Goal: Information Seeking & Learning: Learn about a topic

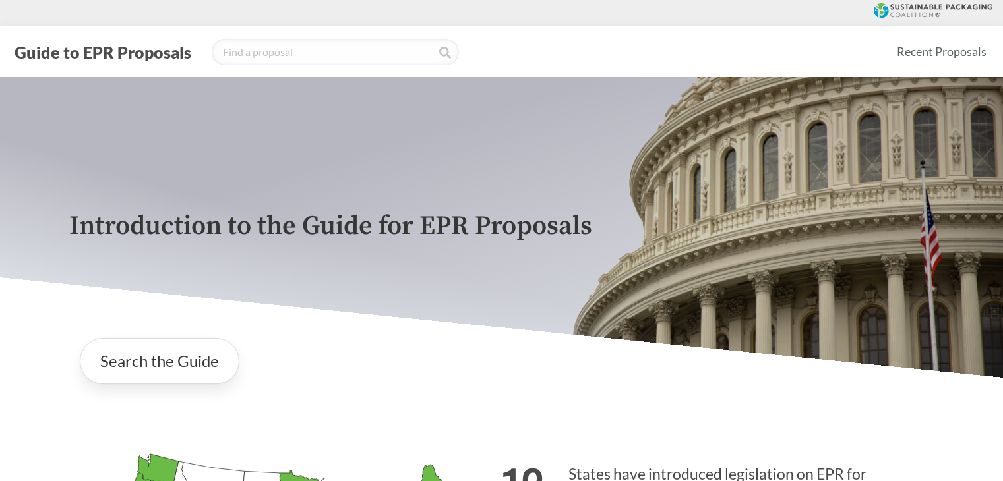
scroll to position [198, 0]
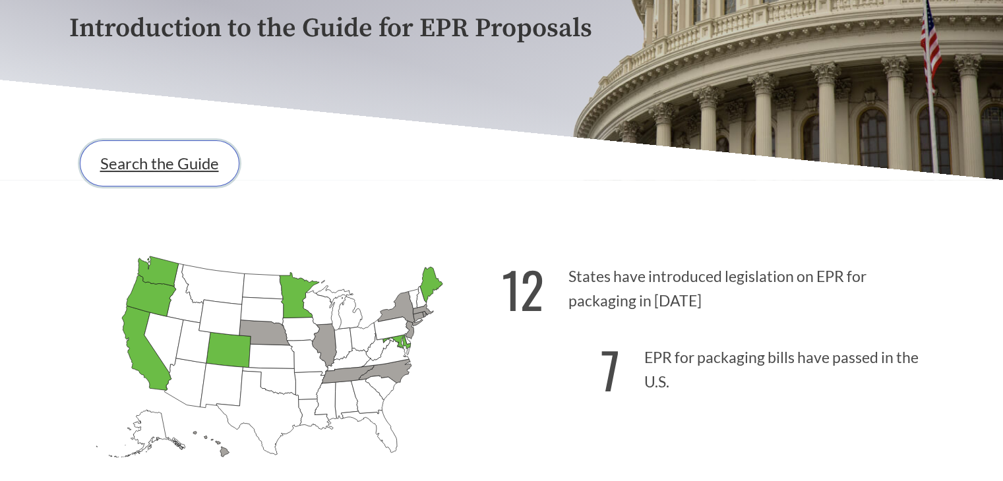
click at [146, 165] on link "Search the Guide" at bounding box center [160, 163] width 160 height 46
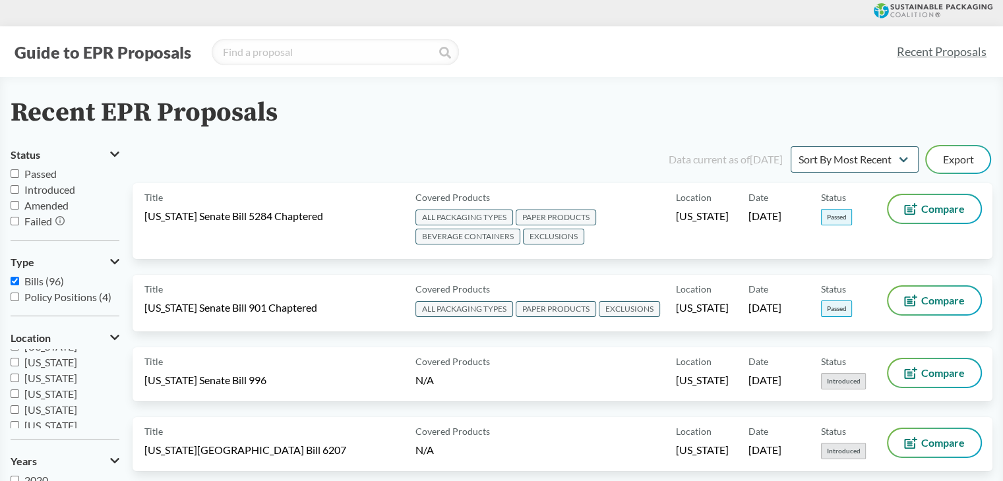
scroll to position [285, 0]
click at [47, 406] on span "[US_STATE]" at bounding box center [50, 404] width 53 height 13
click at [19, 406] on input "[US_STATE]" at bounding box center [15, 404] width 9 height 9
checkbox input "true"
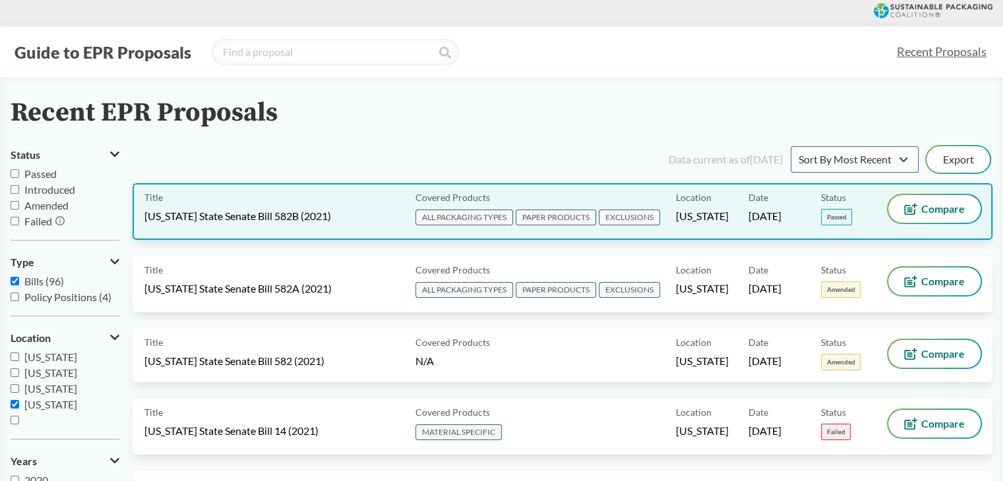
click at [691, 227] on div "Location [US_STATE]" at bounding box center [712, 211] width 73 height 33
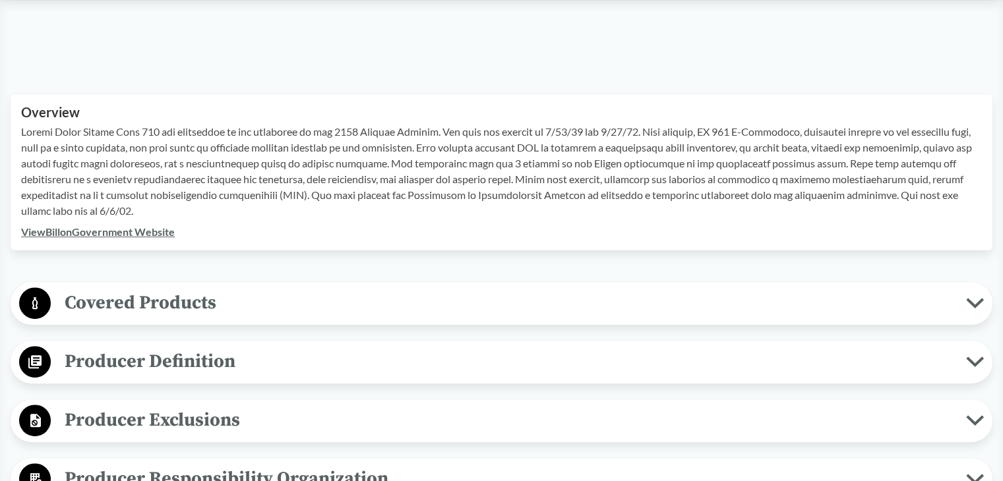
scroll to position [396, 0]
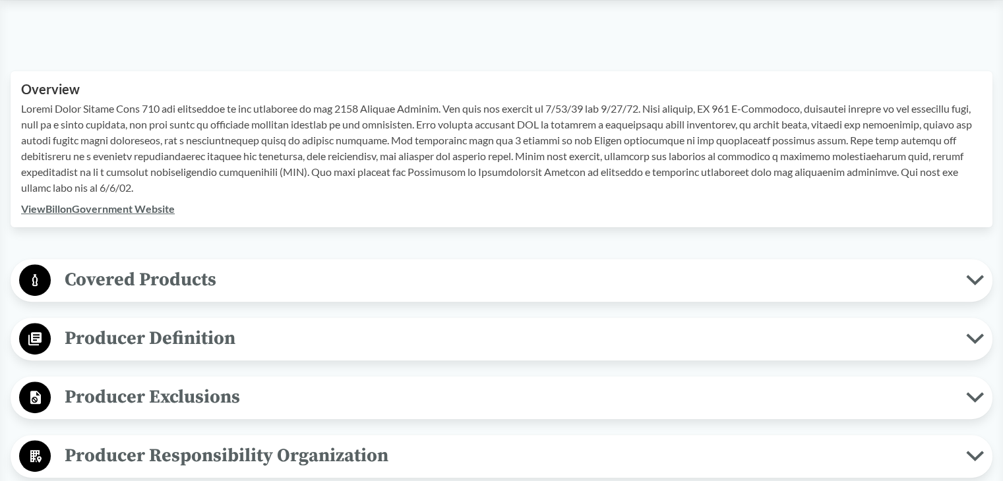
click at [243, 344] on span "Producer Definition" at bounding box center [508, 339] width 915 height 30
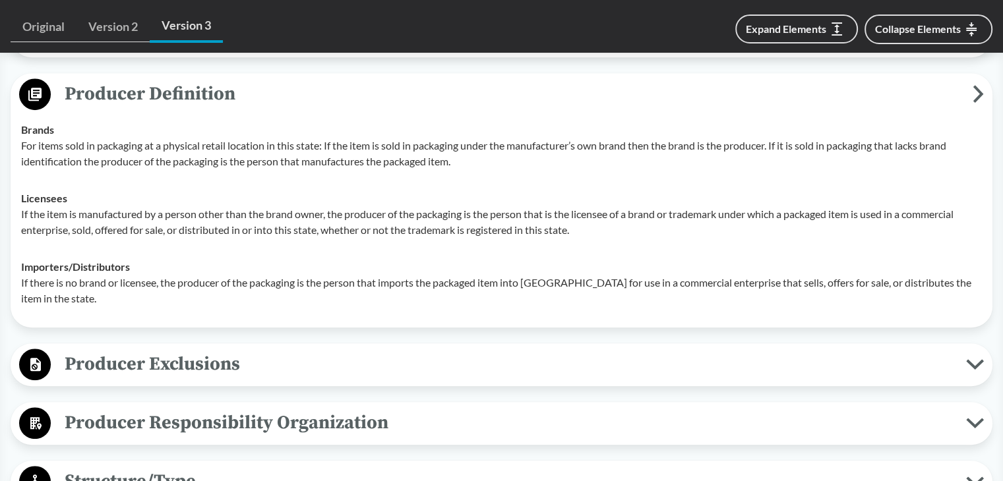
scroll to position [726, 0]
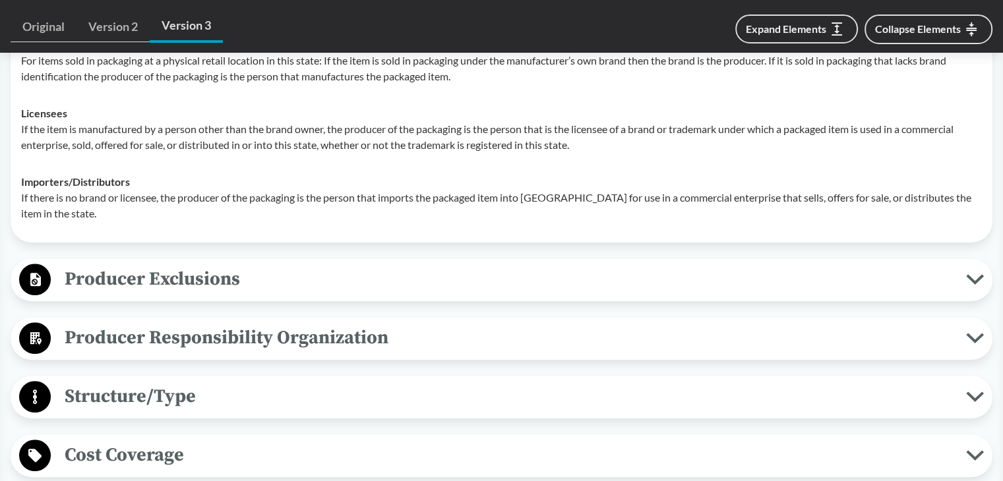
click at [228, 284] on span "Producer Exclusions" at bounding box center [508, 279] width 915 height 30
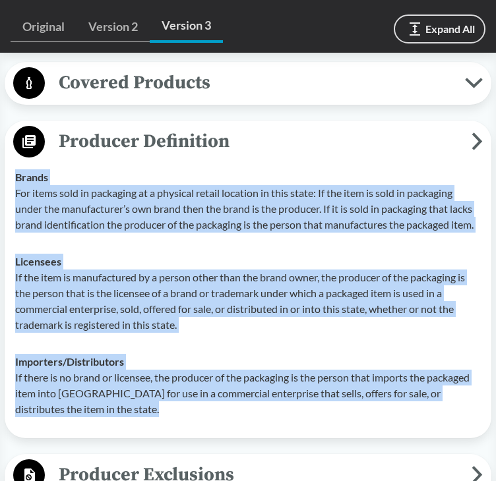
drag, startPoint x: 119, startPoint y: 395, endPoint x: 8, endPoint y: 166, distance: 254.3
click at [8, 166] on div "Producer Definition Brands For items sold in packaging at a physical retail loc…" at bounding box center [248, 280] width 487 height 318
copy tbody "Brands For items sold in packaging at a physical retail location in this state:…"
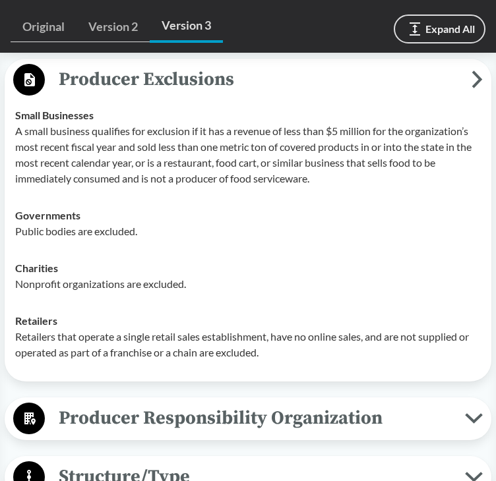
scroll to position [1055, 0]
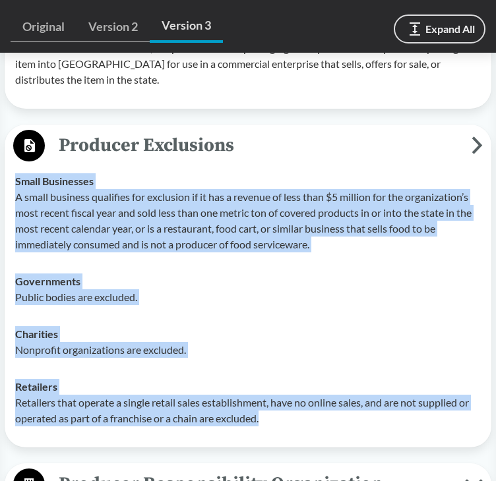
drag, startPoint x: 280, startPoint y: 402, endPoint x: 15, endPoint y: 165, distance: 355.5
click at [15, 165] on tbody "Small Businesses A small business qualifies for exclusion if it has a revenue o…" at bounding box center [248, 300] width 478 height 274
copy tbody "Small Businesses A small business qualifies for exclusion if it has a revenue o…"
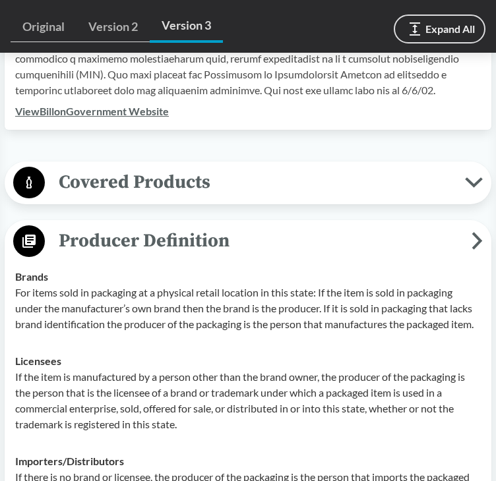
scroll to position [528, 0]
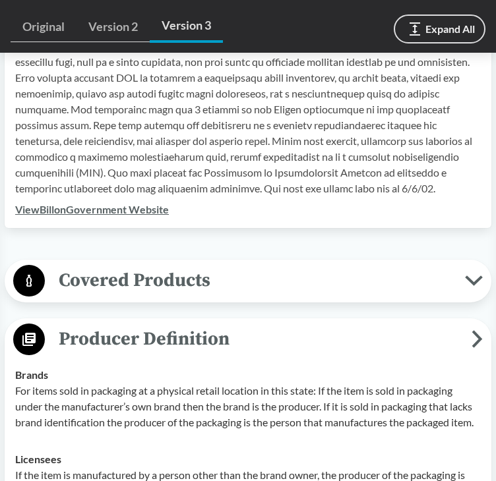
click at [198, 266] on span "Covered Products" at bounding box center [255, 281] width 420 height 30
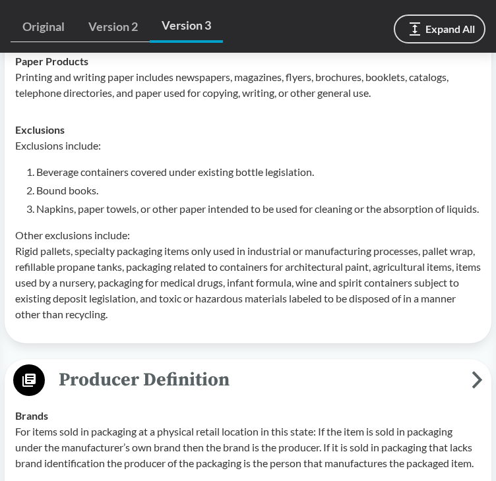
scroll to position [989, 0]
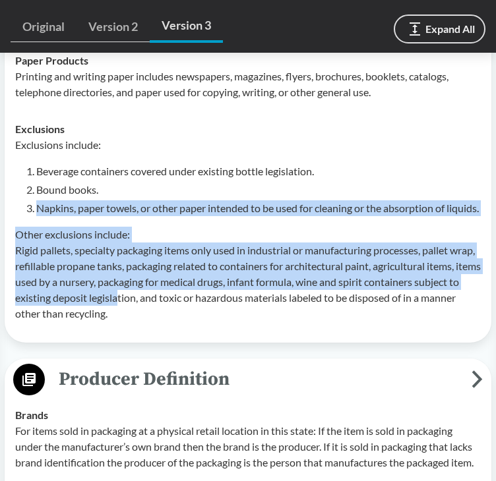
drag, startPoint x: 163, startPoint y: 304, endPoint x: 47, endPoint y: 193, distance: 160.5
click at [26, 184] on div "Exclusions include: Beverage containers covered under existing bottle legislati…" at bounding box center [248, 229] width 466 height 185
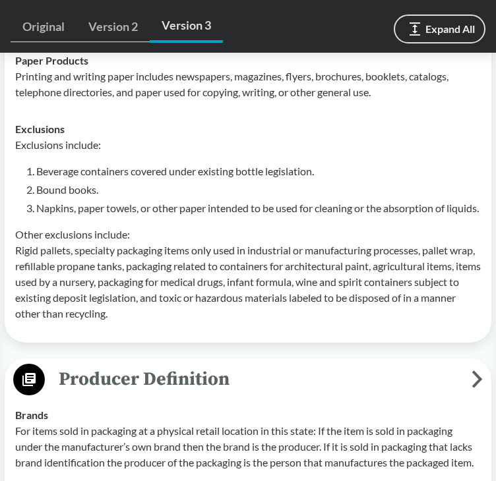
click at [155, 307] on p "Other exclusions include: Rigid pallets, specialty packaging items only used in…" at bounding box center [248, 274] width 466 height 95
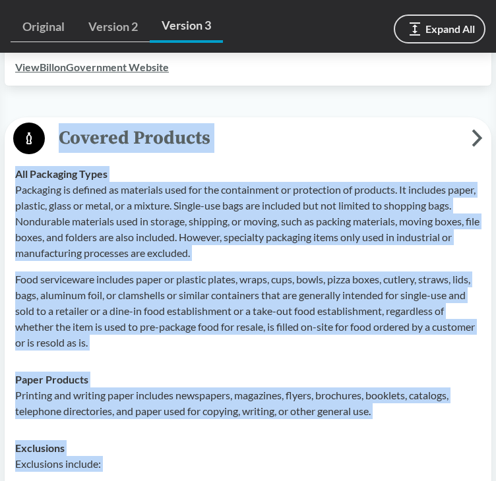
scroll to position [594, 0]
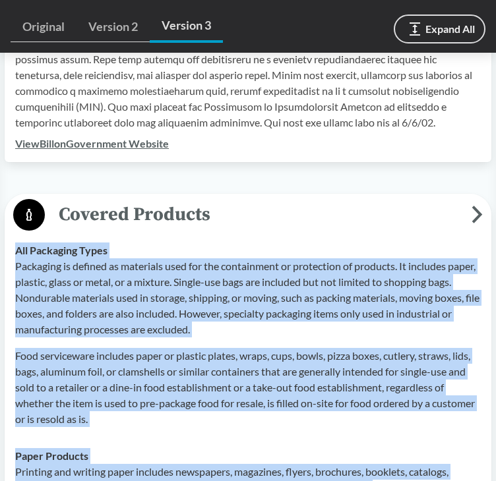
drag, startPoint x: 170, startPoint y: 324, endPoint x: 9, endPoint y: 239, distance: 182.3
click at [9, 239] on tbody "All Packaging Types Packaging is defined as materials used for the containment …" at bounding box center [248, 480] width 478 height 496
copy tbody "All Packaging Types Packaging is defined as materials used for the containment …"
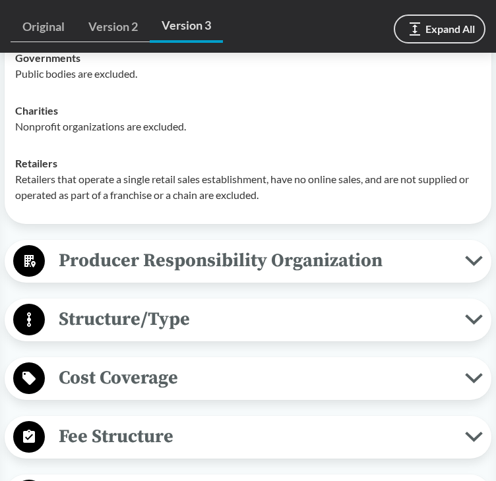
scroll to position [1847, 0]
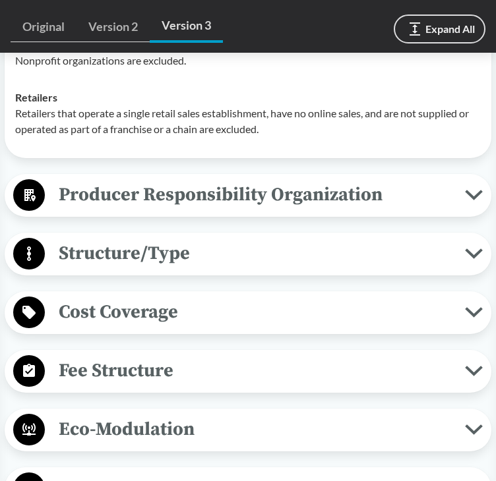
click at [223, 259] on span "Structure/Type" at bounding box center [255, 254] width 420 height 30
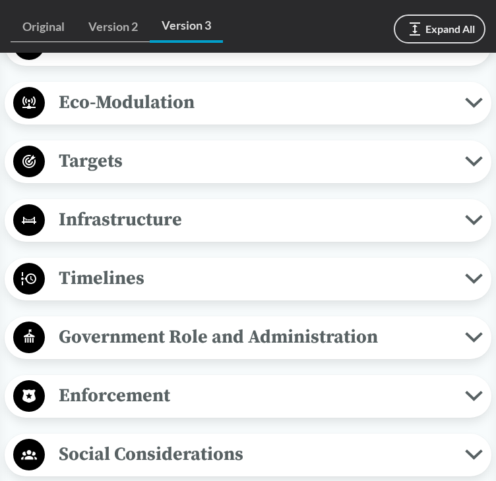
scroll to position [2374, 0]
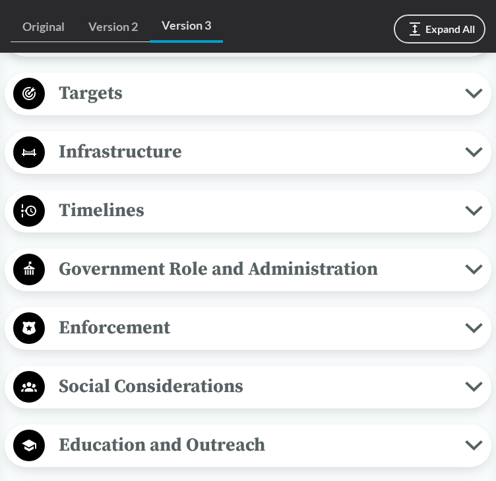
click at [217, 330] on span "Enforcement" at bounding box center [255, 328] width 420 height 30
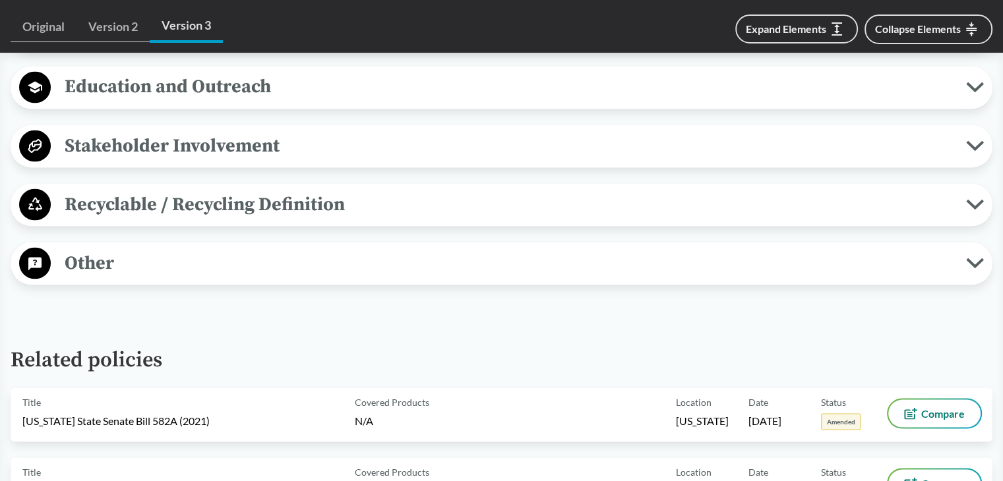
click at [506, 270] on span "Other" at bounding box center [508, 263] width 915 height 30
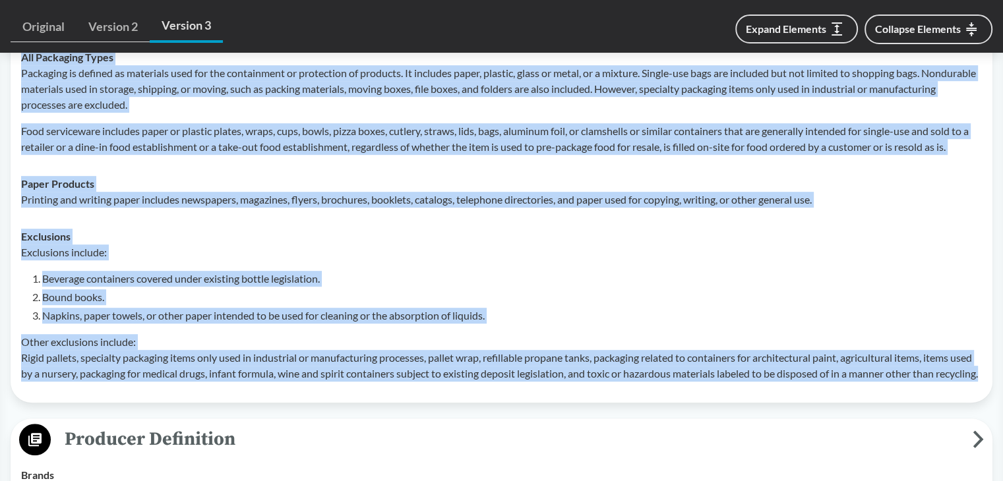
scroll to position [857, 0]
